Goal: Task Accomplishment & Management: Manage account settings

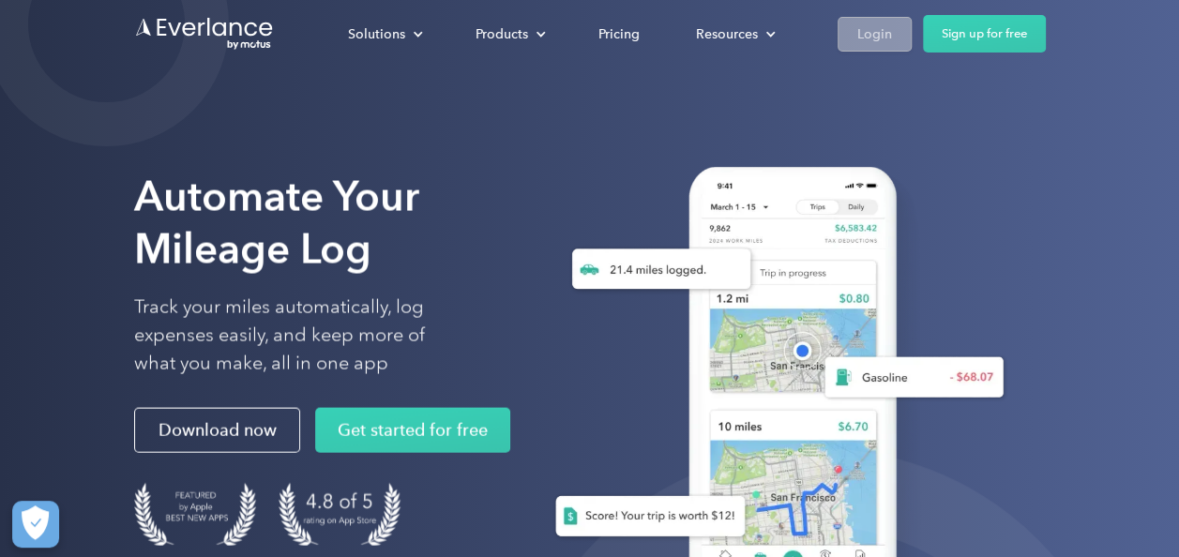
click at [878, 28] on div "Login" at bounding box center [874, 34] width 35 height 23
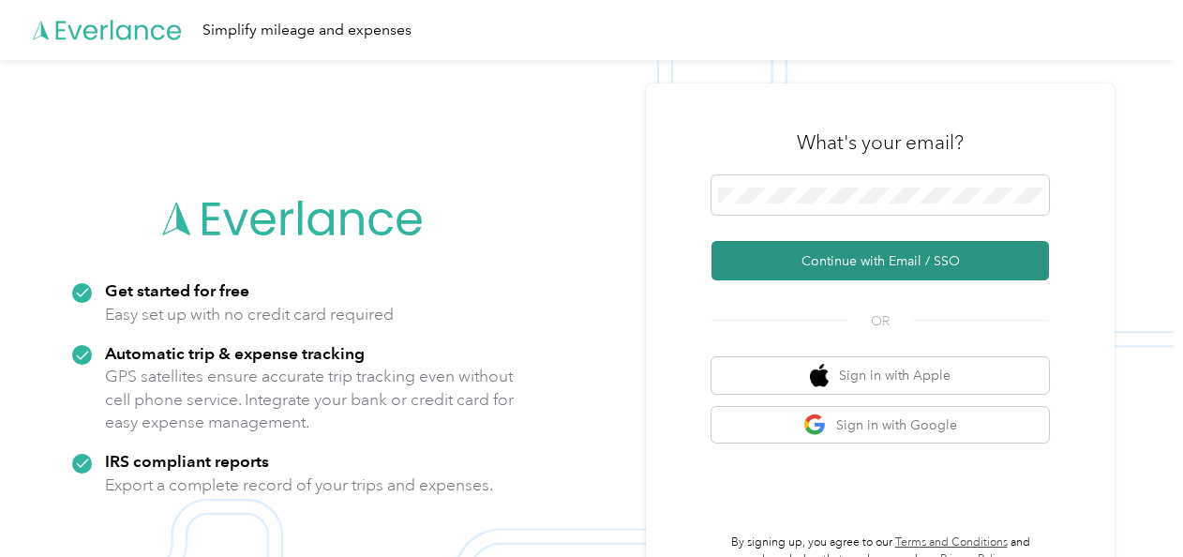
click at [828, 252] on button "Continue with Email / SSO" at bounding box center [881, 260] width 338 height 39
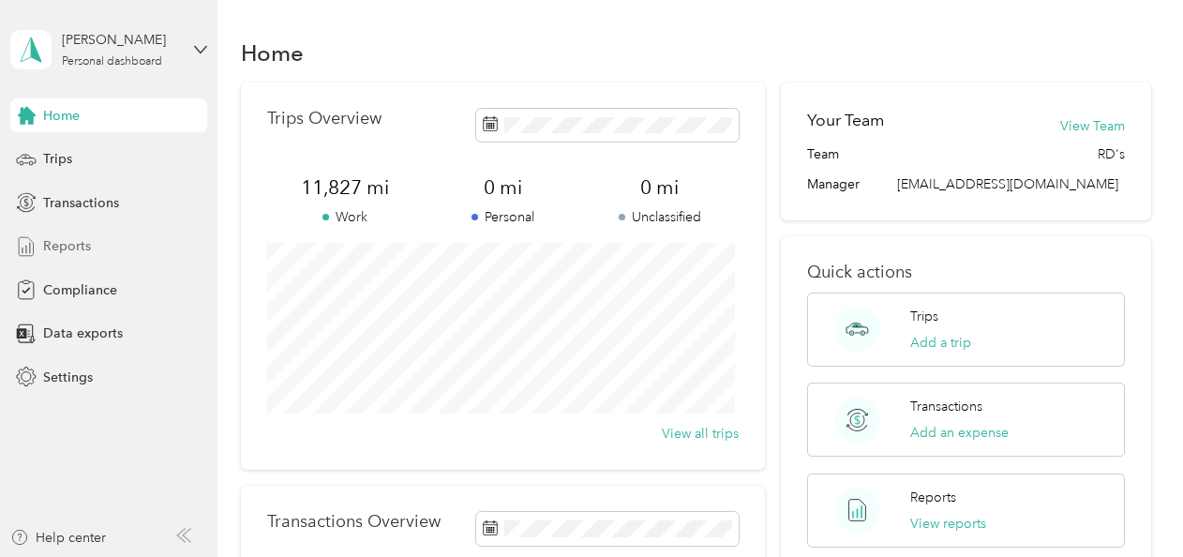
click at [71, 238] on span "Reports" at bounding box center [67, 246] width 48 height 20
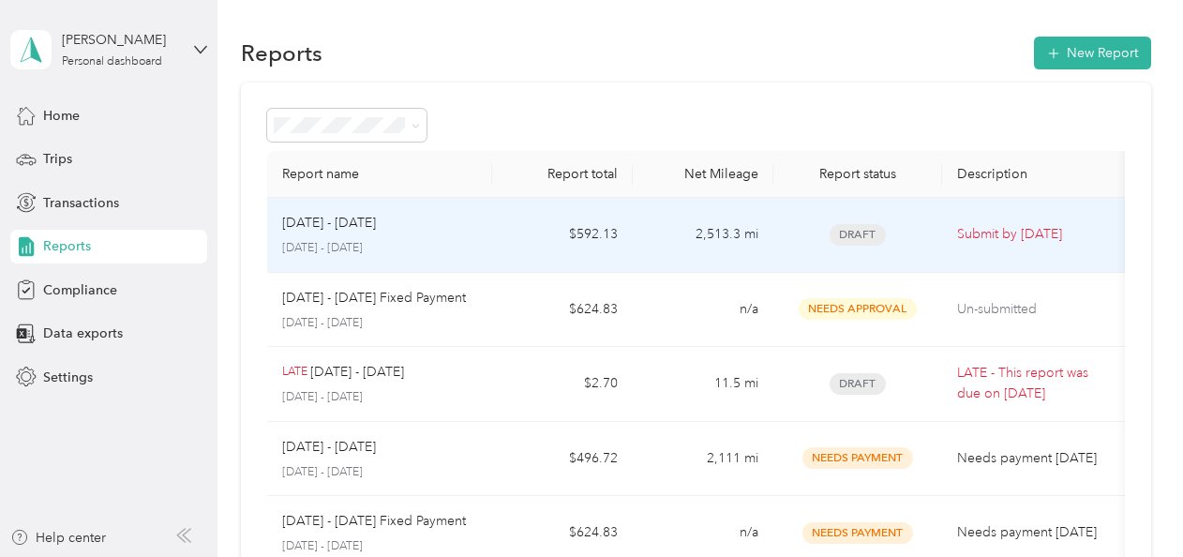
click at [434, 228] on div "[DATE] - [DATE]" at bounding box center [379, 223] width 195 height 21
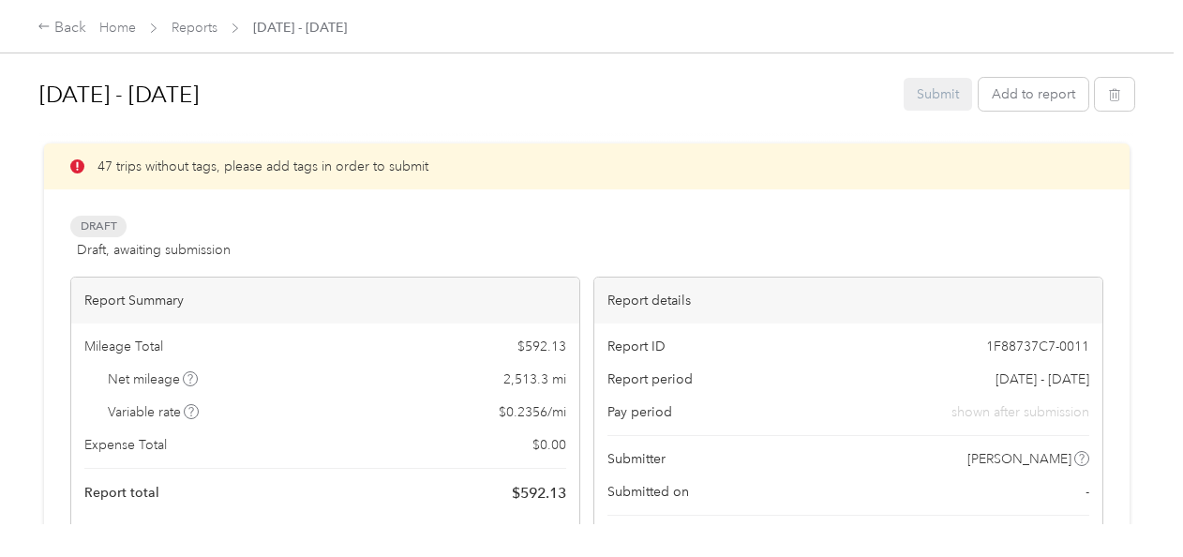
click at [595, 242] on div "Draft Draft, awaiting submission View activity & comments" at bounding box center [586, 238] width 1033 height 45
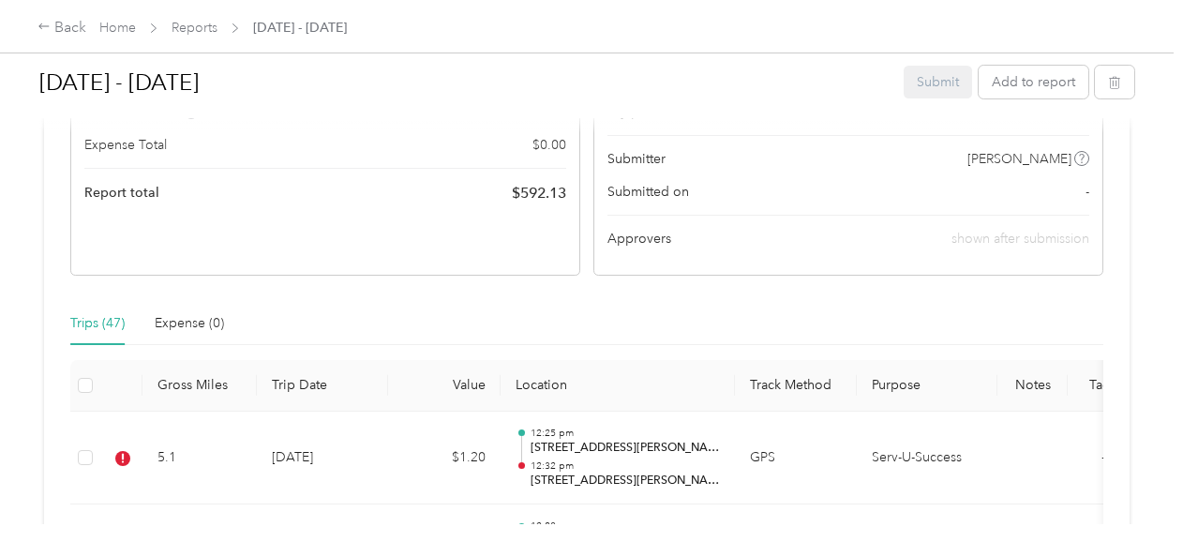
scroll to position [413, 0]
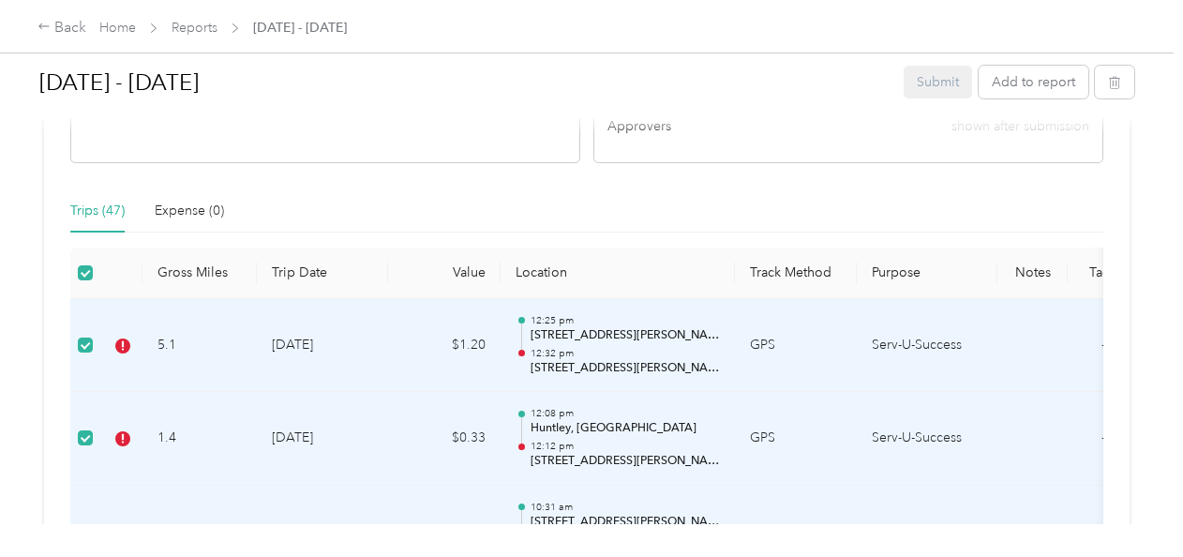
click at [339, 190] on div "Trips (47) Expense (0)" at bounding box center [586, 210] width 1033 height 43
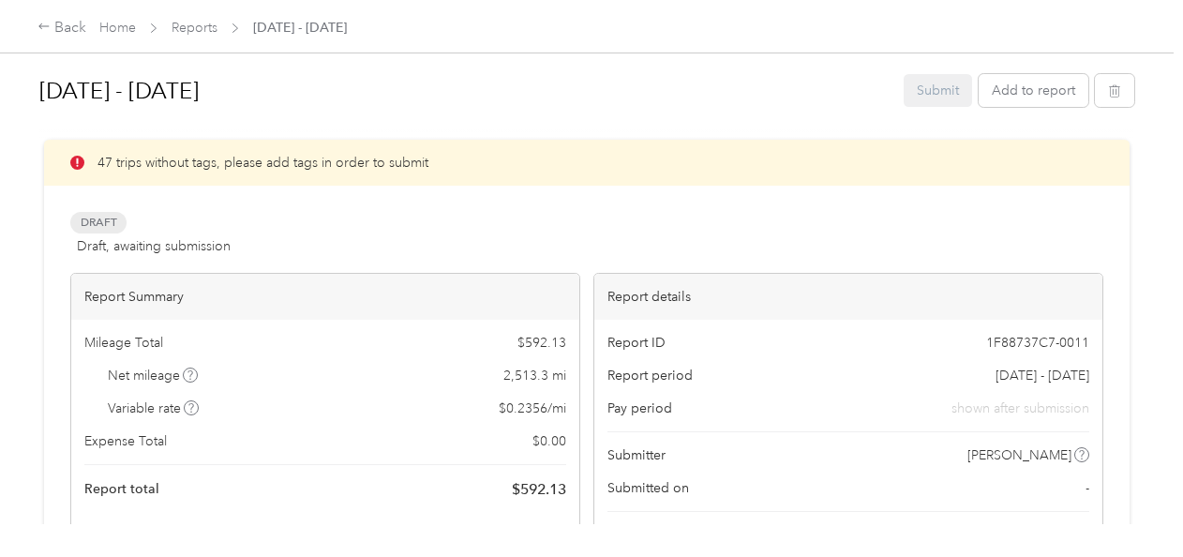
scroll to position [0, 0]
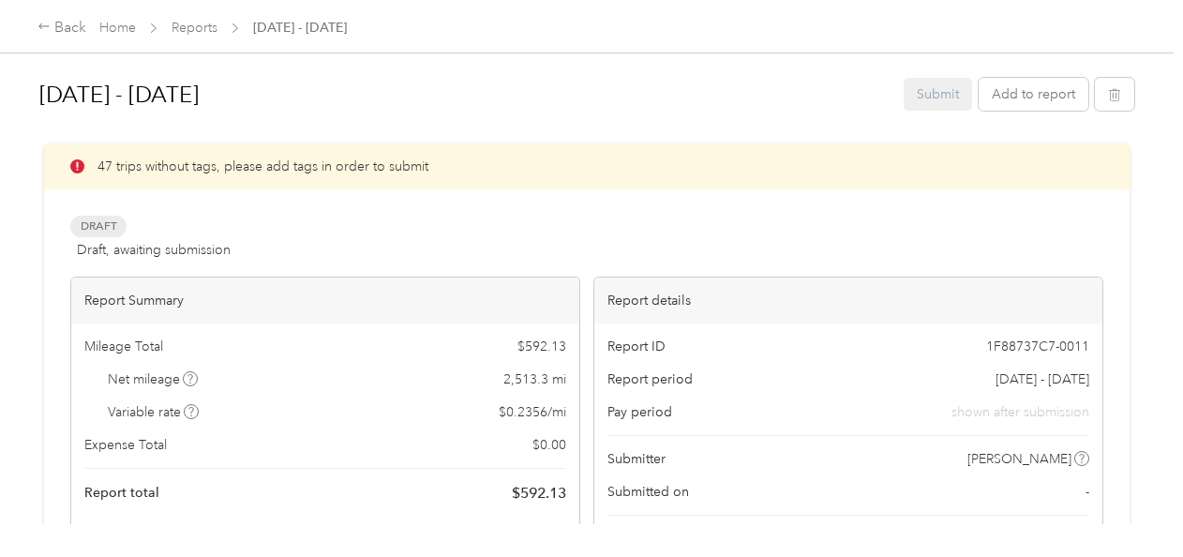
click at [79, 163] on icon at bounding box center [77, 166] width 14 height 14
click at [68, 26] on div "Back" at bounding box center [62, 28] width 49 height 23
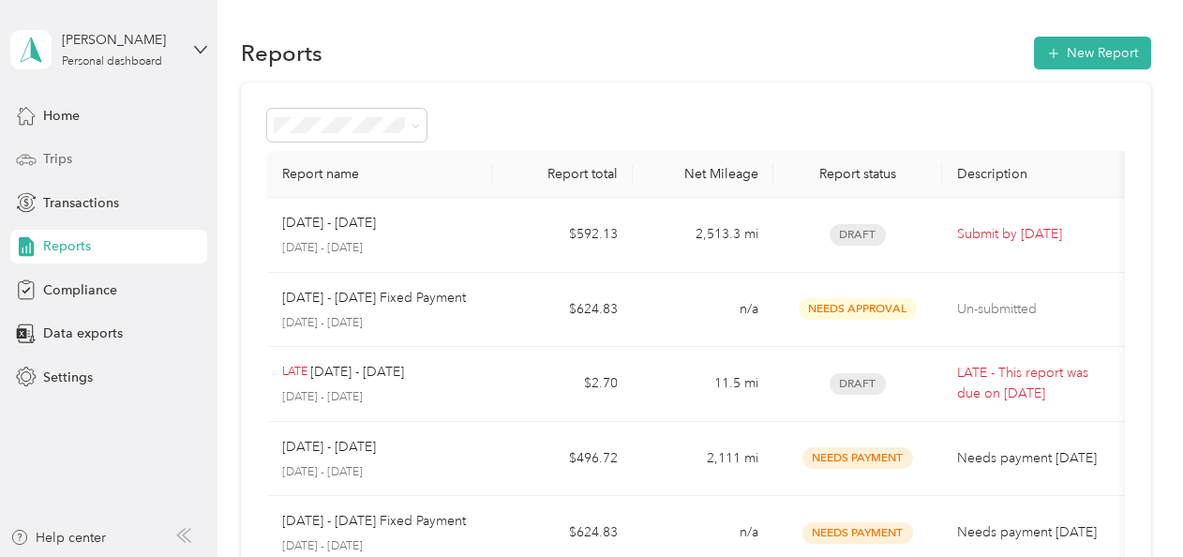
click at [66, 157] on span "Trips" at bounding box center [57, 159] width 29 height 20
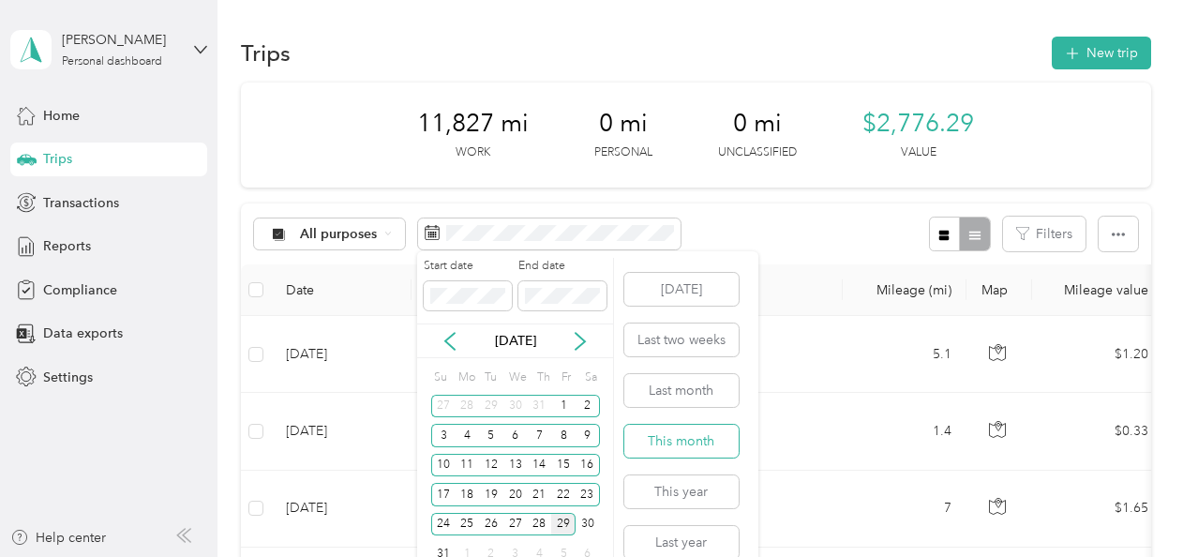
click at [659, 437] on button "This month" at bounding box center [682, 441] width 114 height 33
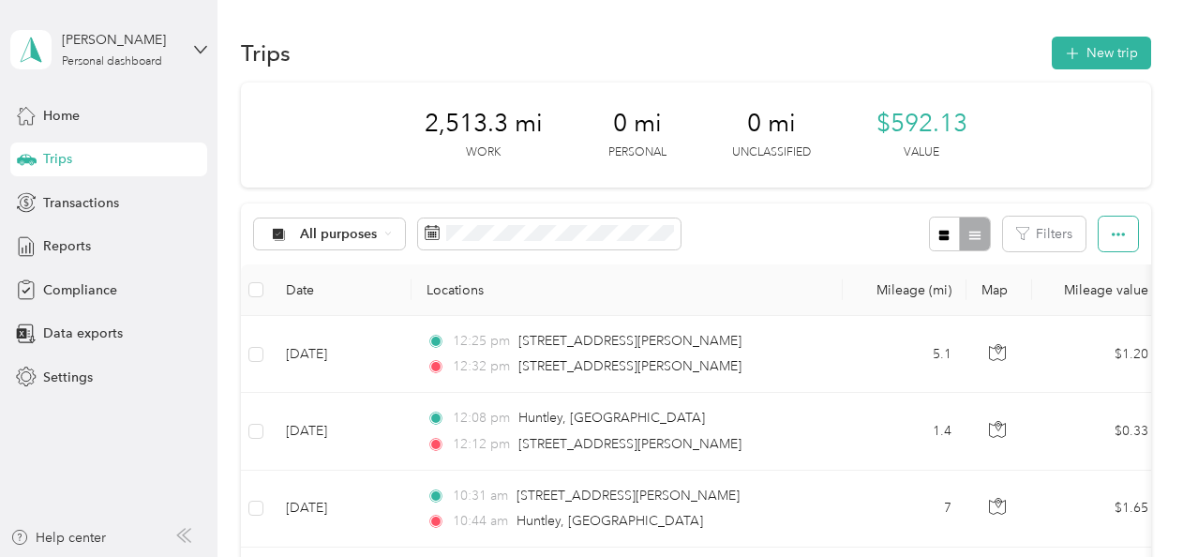
click at [1122, 242] on button "button" at bounding box center [1118, 234] width 39 height 35
click at [966, 238] on div at bounding box center [959, 234] width 61 height 35
click at [942, 231] on icon "button" at bounding box center [945, 235] width 10 height 10
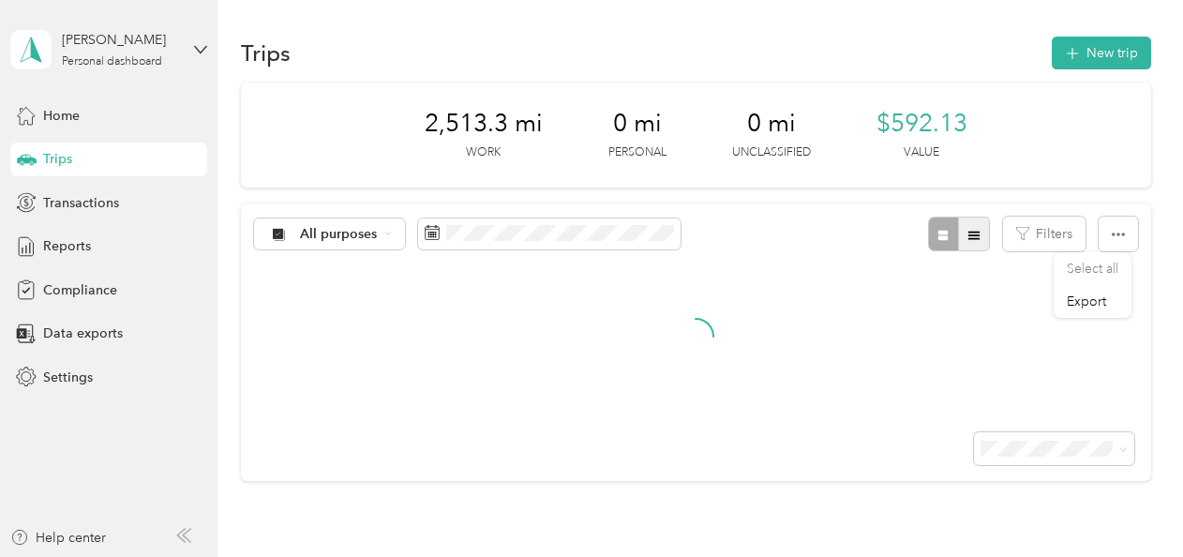
click at [969, 235] on icon "button" at bounding box center [974, 235] width 11 height 8
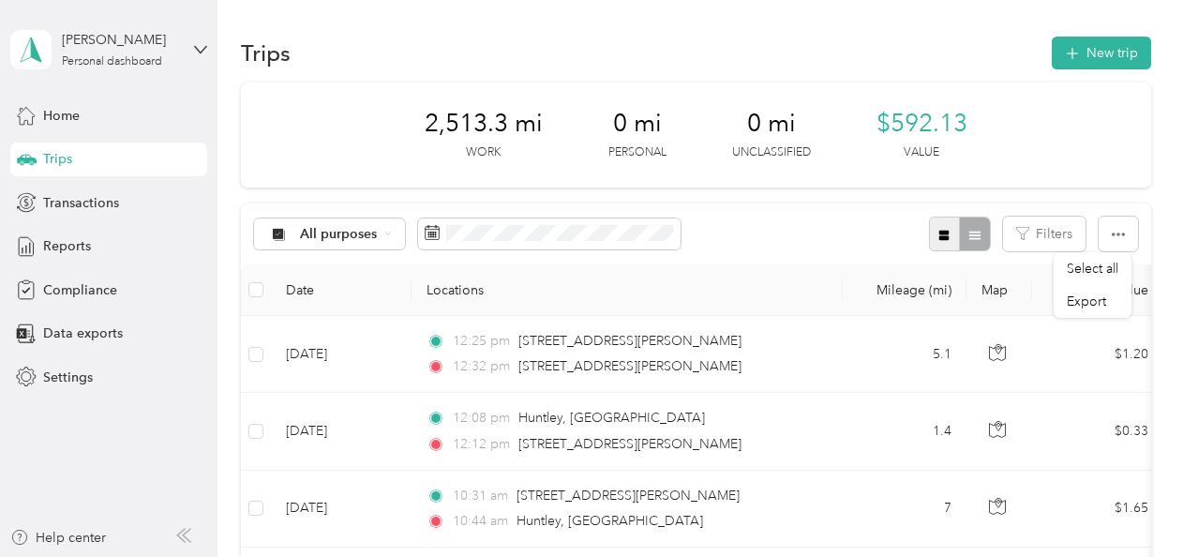
click at [940, 233] on icon "button" at bounding box center [945, 235] width 10 height 10
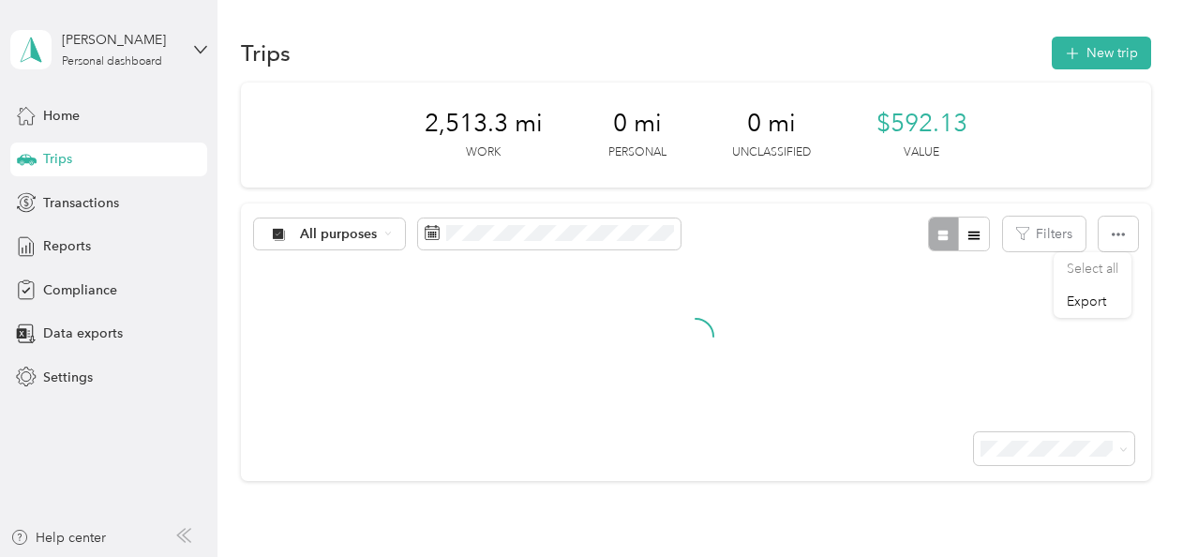
click at [1038, 413] on li "100 per load" at bounding box center [1050, 413] width 160 height 33
click at [969, 238] on icon "button" at bounding box center [974, 235] width 11 height 8
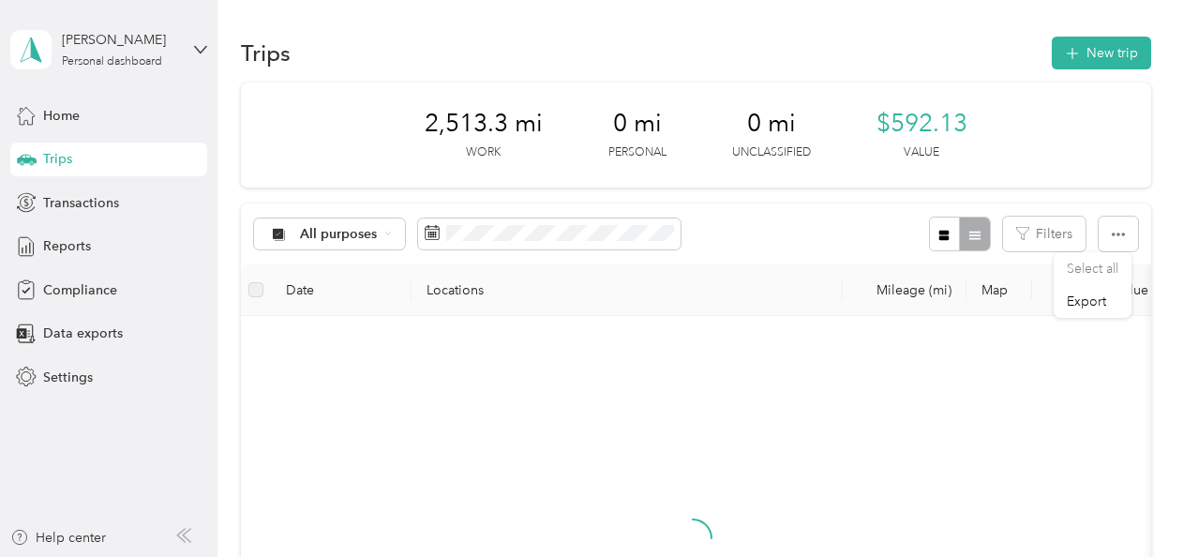
click at [759, 228] on div "All purposes Filters" at bounding box center [696, 234] width 911 height 61
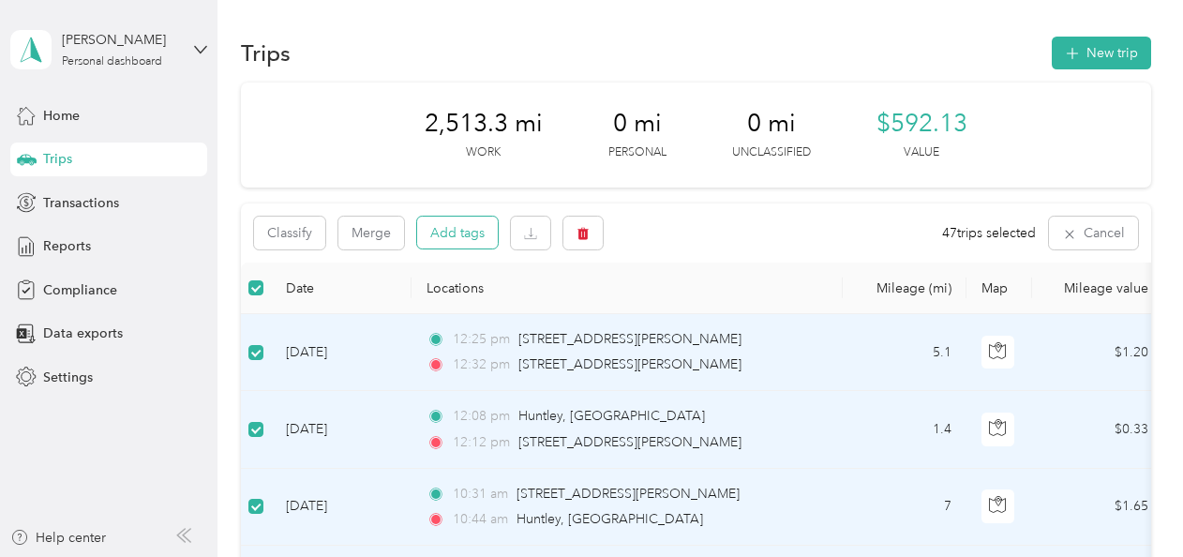
click at [458, 234] on button "Add tags" at bounding box center [457, 233] width 81 height 32
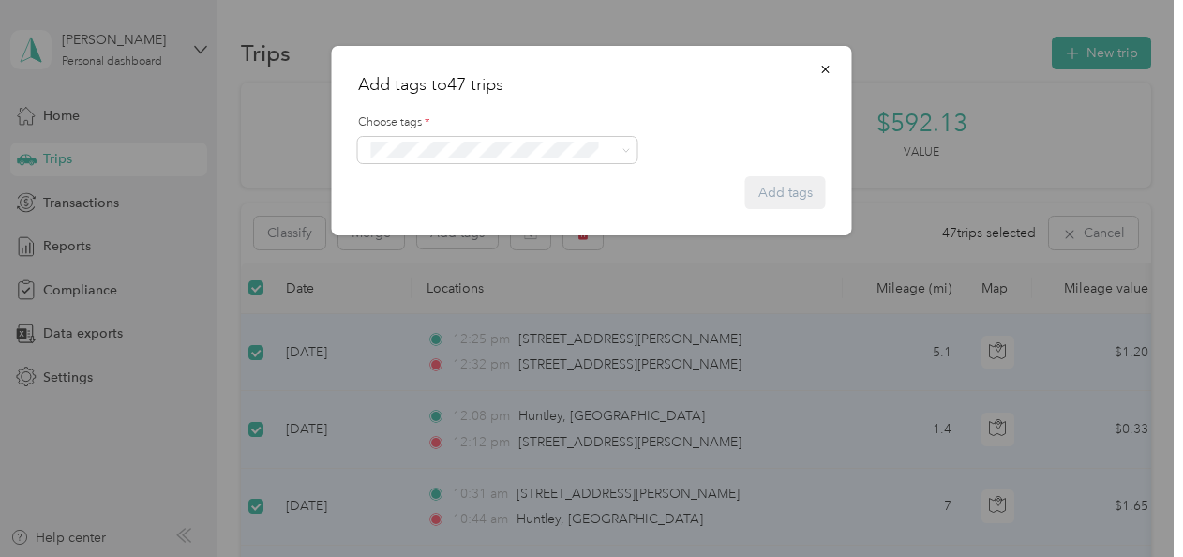
click at [428, 257] on button "Crp-corporate" at bounding box center [421, 253] width 100 height 23
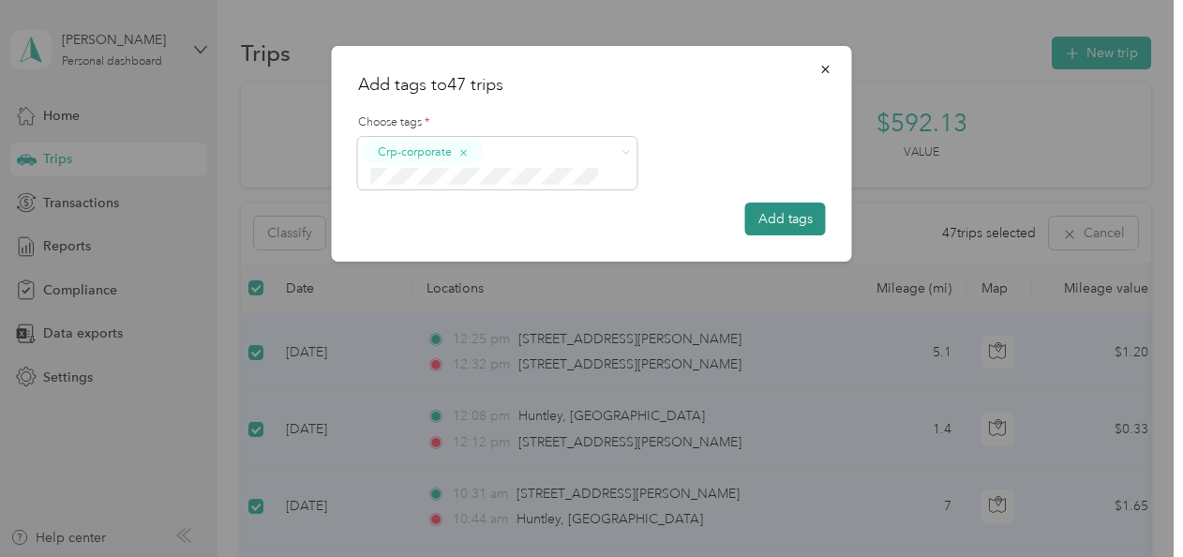
click at [819, 217] on button "Add tags" at bounding box center [786, 219] width 81 height 33
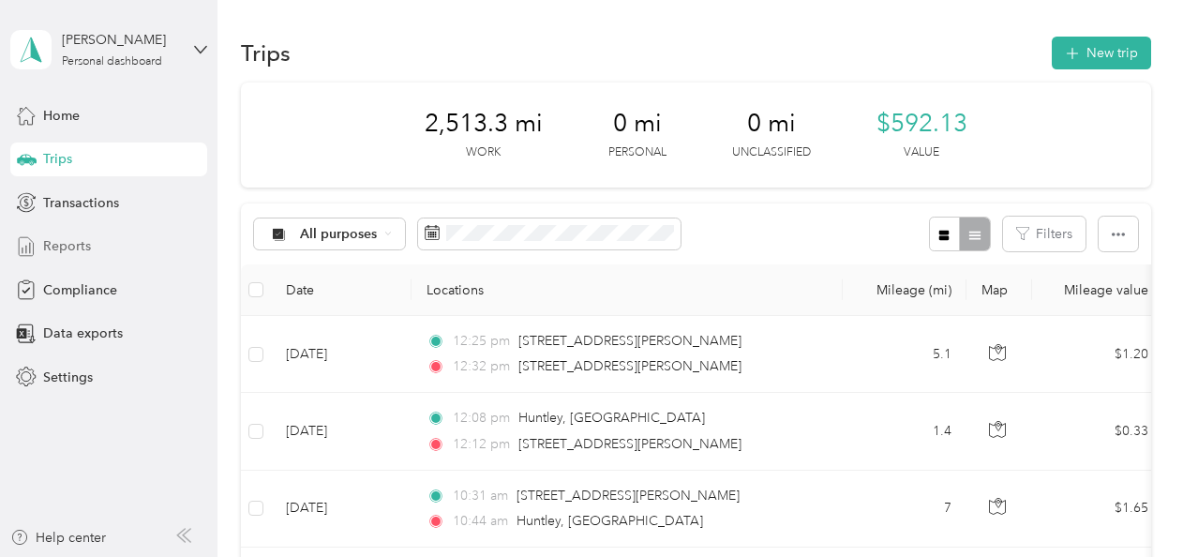
click at [45, 242] on span "Reports" at bounding box center [67, 246] width 48 height 20
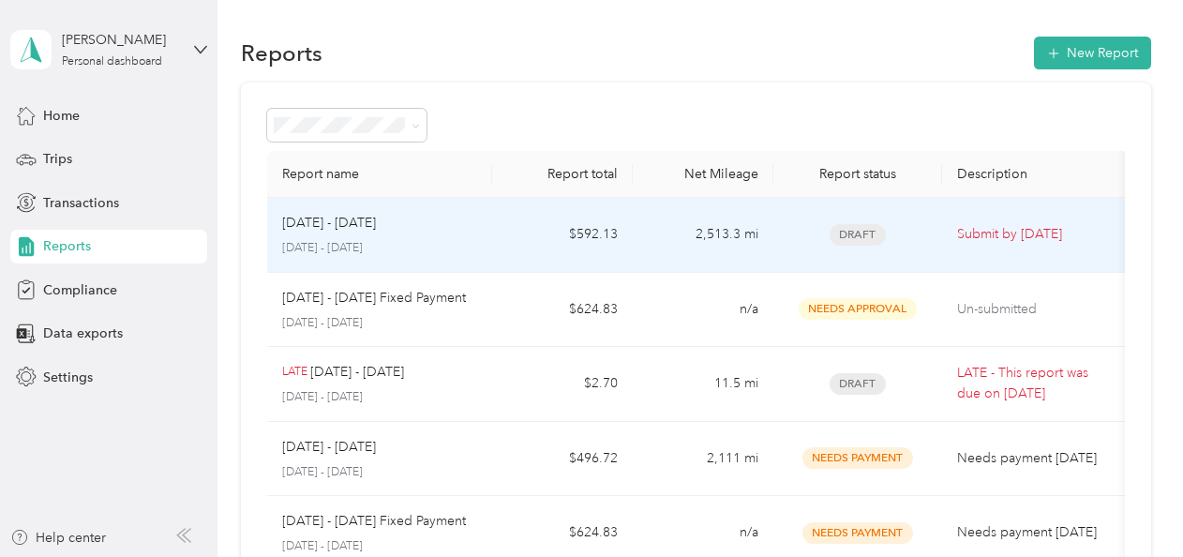
click at [925, 225] on div "Draft" at bounding box center [858, 235] width 139 height 22
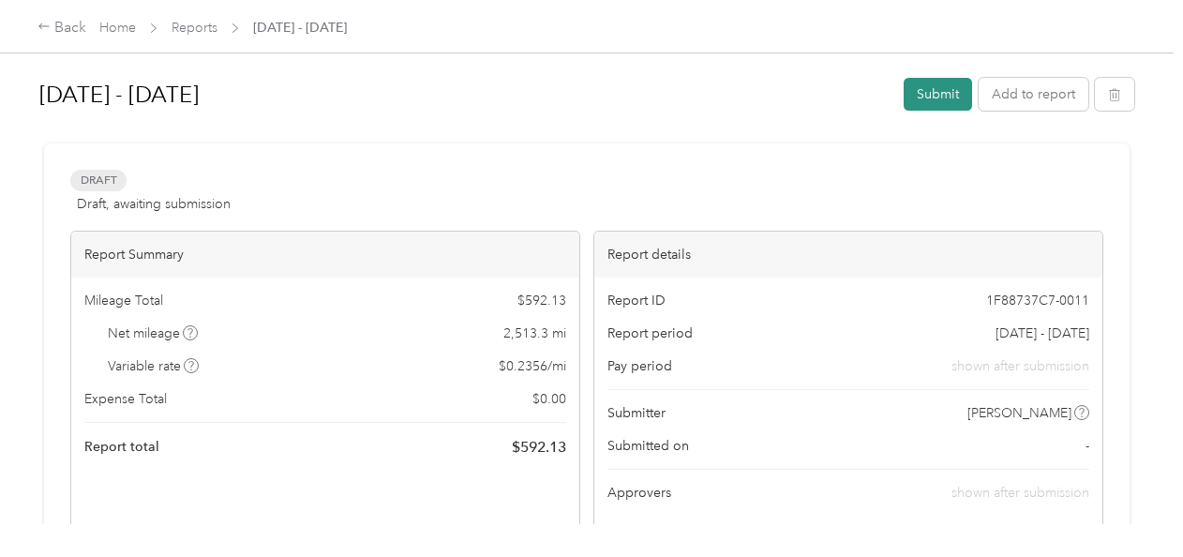
click at [920, 92] on button "Submit" at bounding box center [938, 94] width 68 height 33
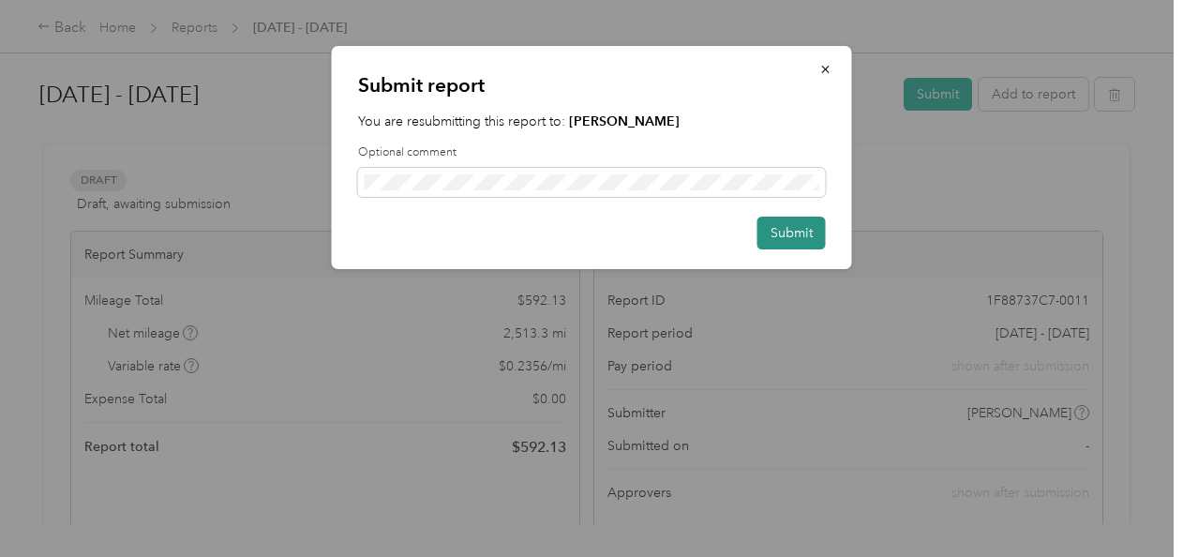
click at [790, 237] on button "Submit" at bounding box center [792, 233] width 68 height 33
